Goal: Entertainment & Leisure: Consume media (video, audio)

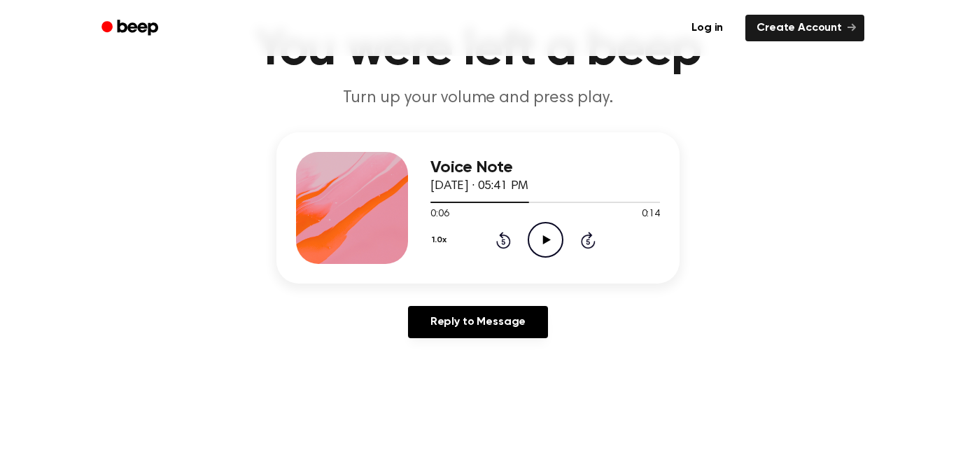
scroll to position [77, 0]
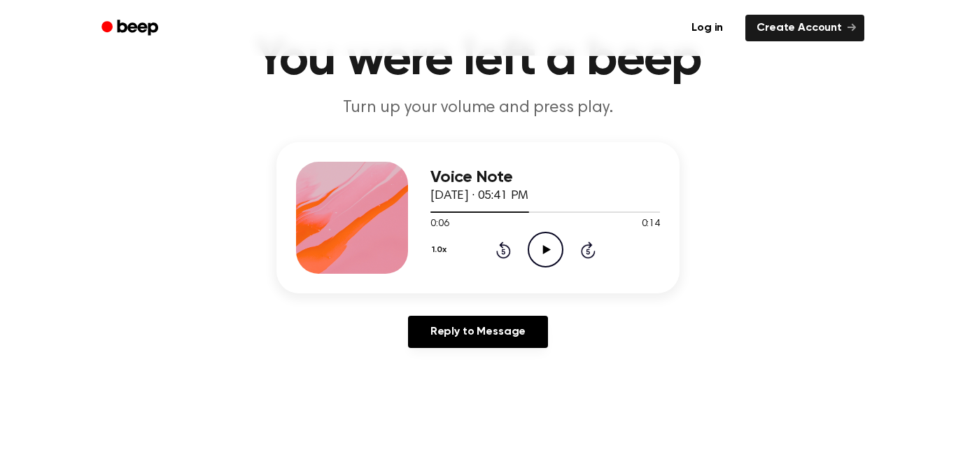
click at [449, 209] on div at bounding box center [546, 211] width 230 height 11
click at [550, 268] on div "Voice Note [DATE] · 05:41 PM 0:01 0:14 Your browser does not support the [objec…" at bounding box center [546, 218] width 230 height 112
click at [547, 250] on icon at bounding box center [547, 249] width 8 height 9
click at [431, 207] on div at bounding box center [546, 211] width 230 height 11
click at [439, 251] on button "1.0x" at bounding box center [441, 250] width 21 height 24
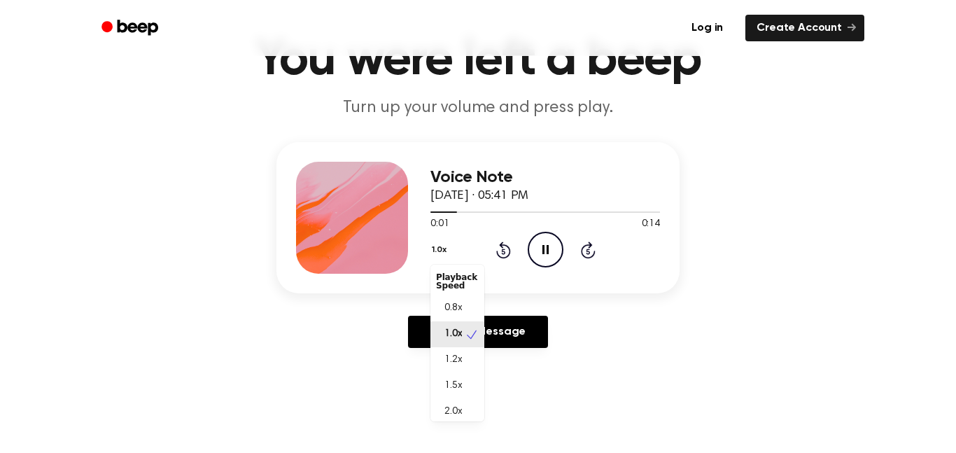
click at [449, 424] on main "You were left a beep Turn up your volume and press play. Voice Note [DATE] · 05…" at bounding box center [478, 354] width 956 height 863
click at [435, 251] on button "1.0x" at bounding box center [441, 250] width 21 height 24
click at [441, 401] on div "2.0x" at bounding box center [449, 405] width 26 height 15
click at [449, 209] on div at bounding box center [546, 211] width 230 height 11
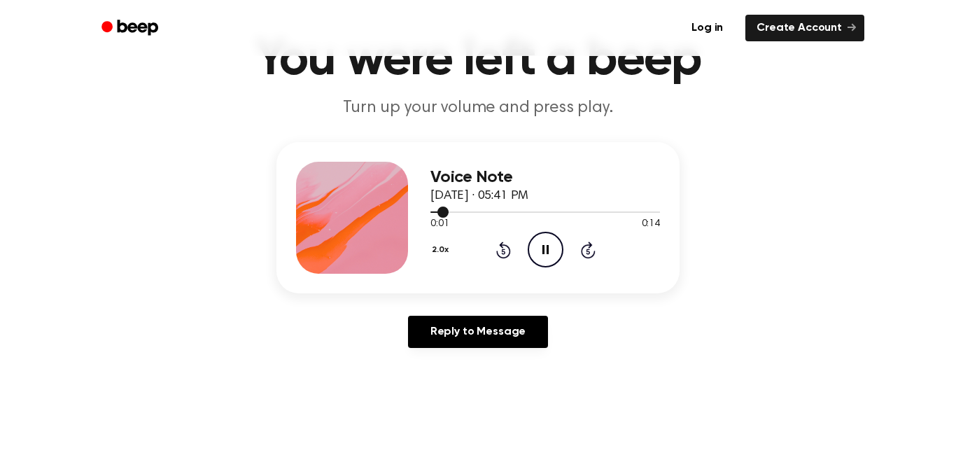
click at [431, 211] on div at bounding box center [440, 211] width 18 height 1
click at [421, 212] on span at bounding box center [425, 212] width 11 height 11
click at [426, 216] on span at bounding box center [425, 212] width 11 height 11
click at [427, 216] on span at bounding box center [426, 212] width 11 height 11
click at [443, 217] on div at bounding box center [546, 211] width 230 height 11
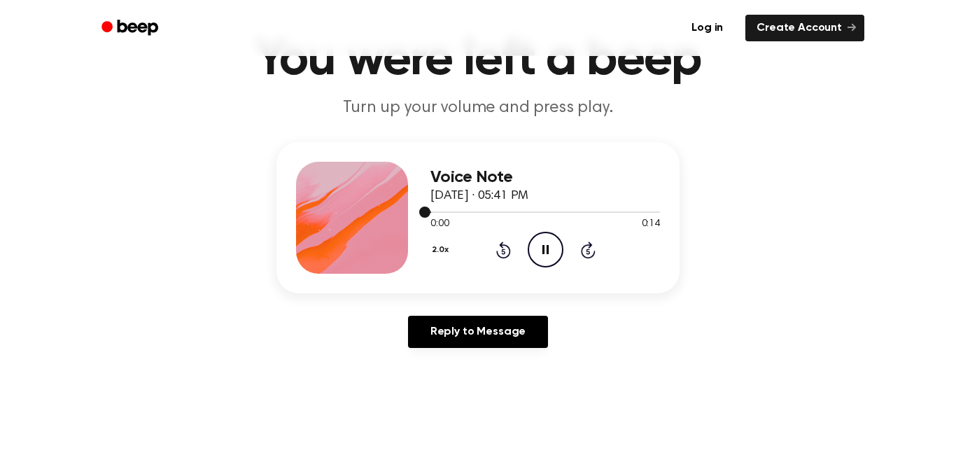
click at [430, 214] on div "Voice Note [DATE] · 05:41 PM 0:00 0:14 Your browser does not support the [objec…" at bounding box center [478, 217] width 403 height 151
click at [412, 206] on div "Voice Note [DATE] · 05:41 PM 0:01 0:14 Your browser does not support the [objec…" at bounding box center [478, 217] width 403 height 151
click at [440, 250] on button "2.0x" at bounding box center [442, 250] width 23 height 24
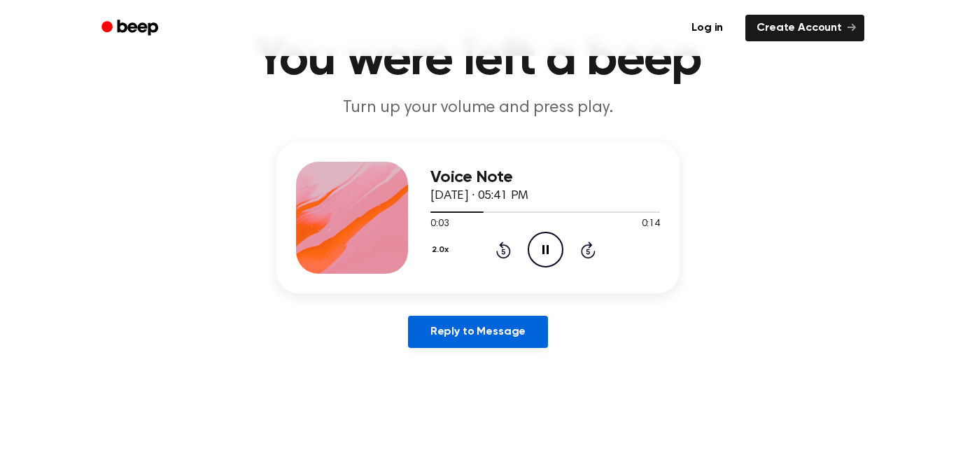
click at [442, 317] on link "Reply to Message" at bounding box center [478, 332] width 140 height 32
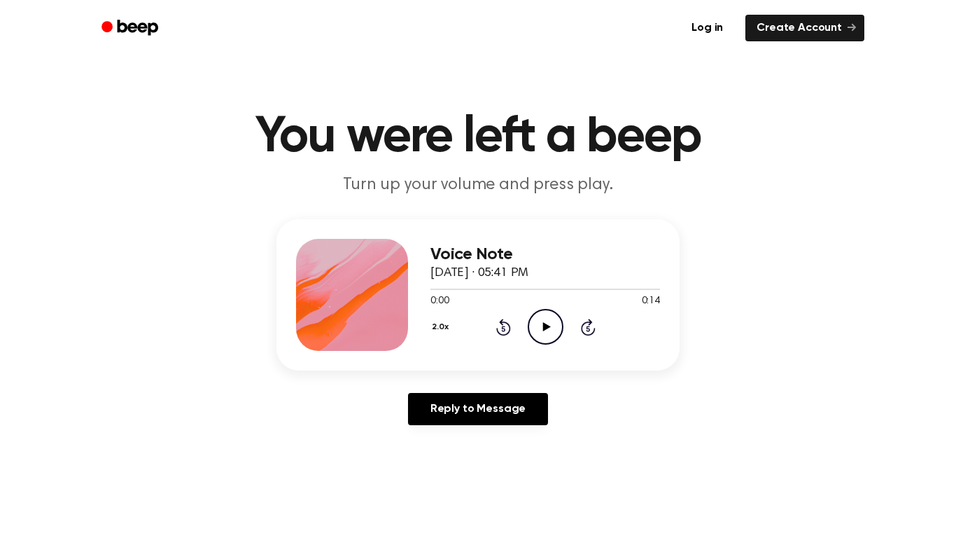
click at [441, 327] on button "2.0x" at bounding box center [442, 327] width 23 height 24
click at [461, 383] on span "0.8x" at bounding box center [454, 382] width 18 height 15
click at [562, 328] on circle at bounding box center [546, 326] width 34 height 34
click at [539, 313] on icon "Play Audio" at bounding box center [546, 327] width 36 height 36
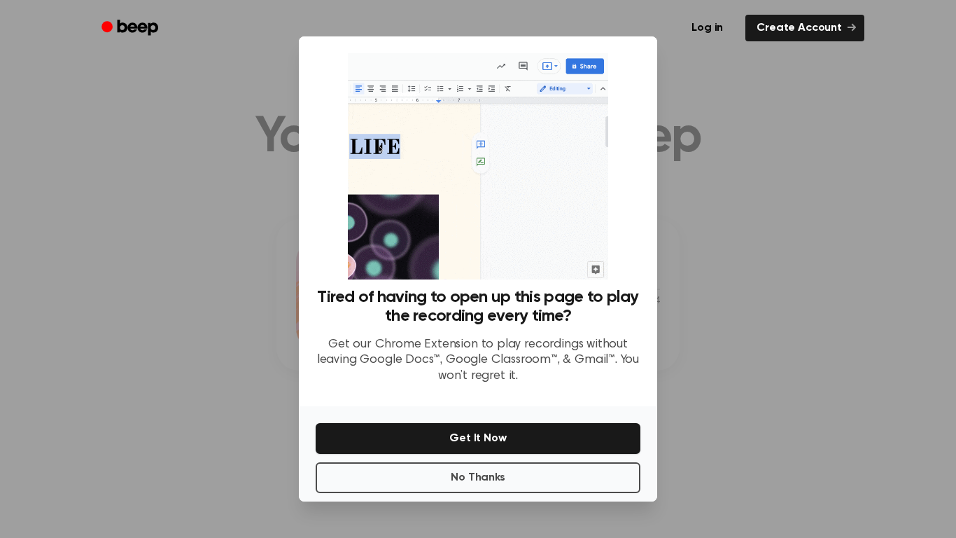
click at [785, 182] on div at bounding box center [478, 269] width 956 height 538
click at [587, 452] on button "No Thanks" at bounding box center [478, 477] width 325 height 31
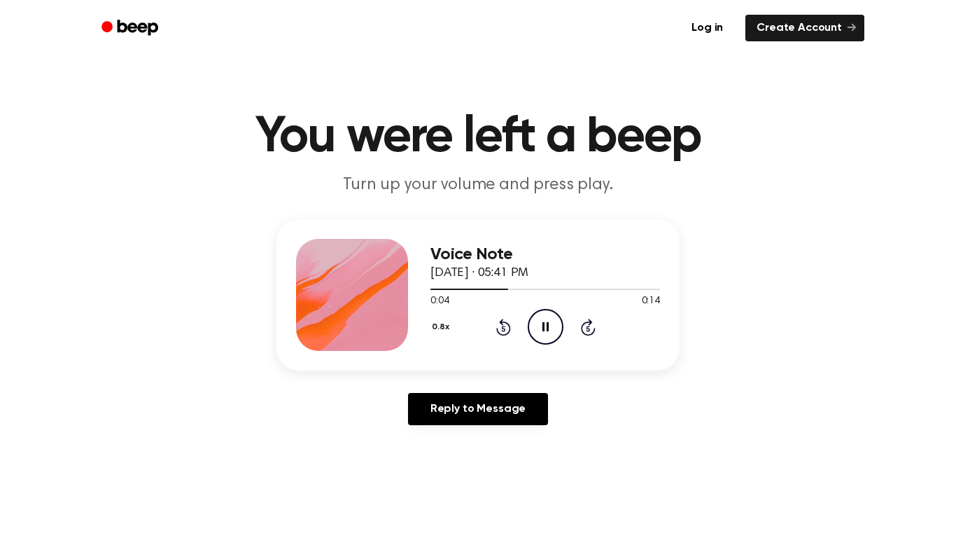
click at [521, 339] on div "0.8x Rewind 5 seconds Pause Audio Skip 5 seconds" at bounding box center [546, 327] width 230 height 36
click at [503, 328] on icon at bounding box center [503, 329] width 4 height 6
click at [505, 322] on icon at bounding box center [503, 327] width 15 height 17
click at [503, 328] on icon "Rewind 5 seconds" at bounding box center [503, 327] width 15 height 18
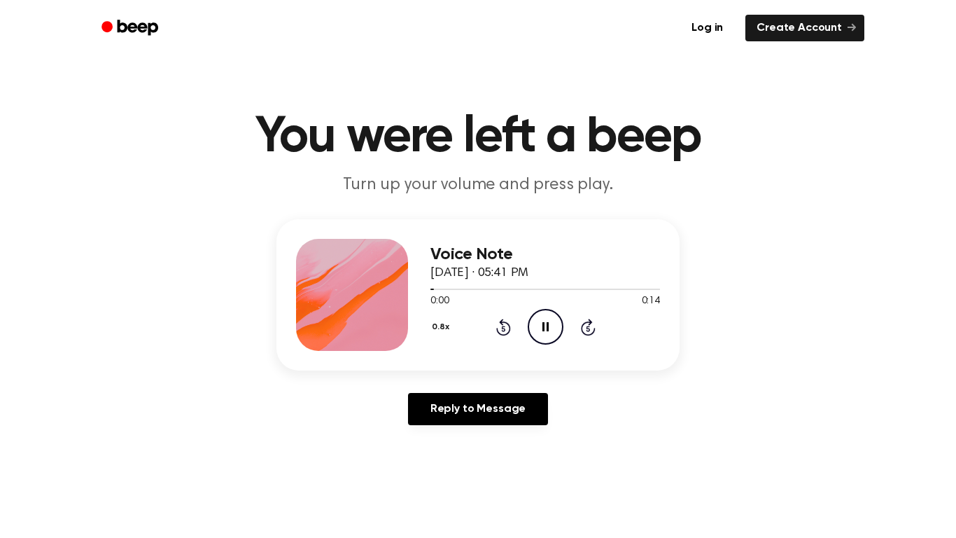
click at [503, 329] on icon "Rewind 5 seconds" at bounding box center [503, 327] width 15 height 18
click at [505, 326] on icon at bounding box center [503, 329] width 4 height 6
click at [511, 323] on div "0.8x Rewind 5 seconds Pause Audio Skip 5 seconds" at bounding box center [546, 327] width 230 height 36
click at [505, 335] on icon at bounding box center [503, 327] width 15 height 17
click at [445, 324] on button "0.8x" at bounding box center [443, 327] width 24 height 24
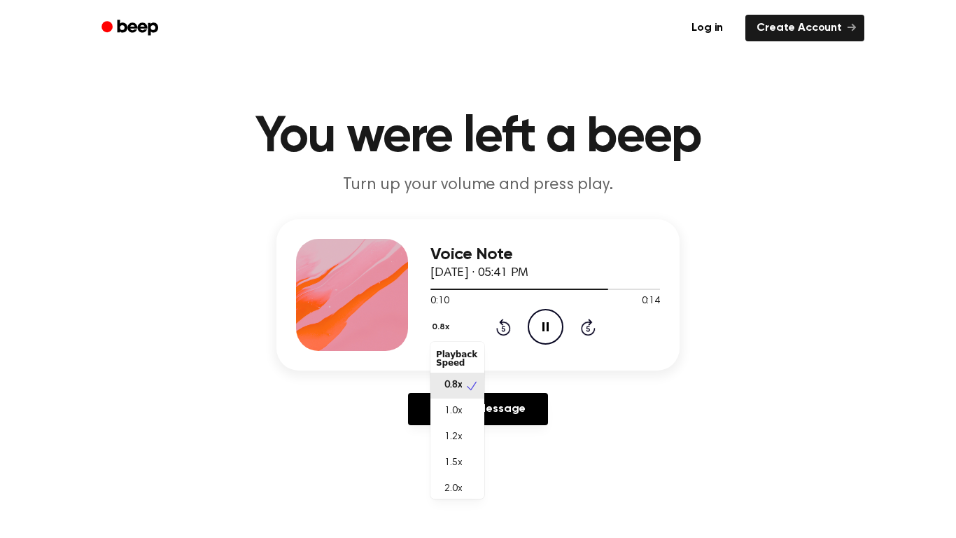
click at [476, 433] on div "1.2x" at bounding box center [458, 437] width 54 height 26
click at [548, 336] on icon "Pause Audio" at bounding box center [546, 327] width 36 height 36
click at [503, 328] on icon at bounding box center [503, 329] width 4 height 6
click at [581, 334] on icon "Skip 5 seconds" at bounding box center [587, 327] width 15 height 18
click at [501, 349] on div "Voice Note September 21, 2025 · 05:41 PM 0:12 0:14 Your browser does not suppor…" at bounding box center [546, 295] width 230 height 112
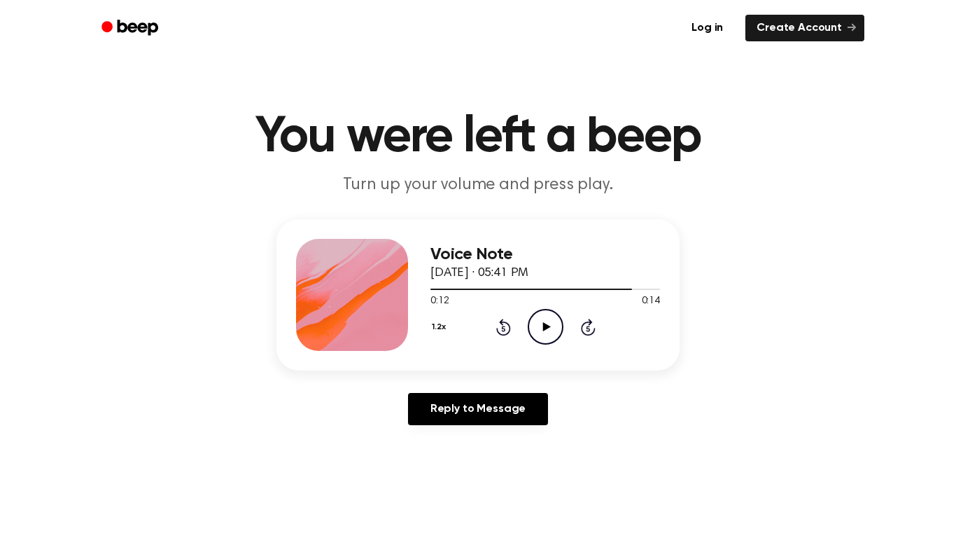
click at [503, 334] on icon at bounding box center [503, 327] width 15 height 17
click at [547, 340] on icon "Play Audio" at bounding box center [546, 327] width 36 height 36
click at [555, 337] on icon "Pause Audio" at bounding box center [546, 327] width 36 height 36
